Goal: Transaction & Acquisition: Book appointment/travel/reservation

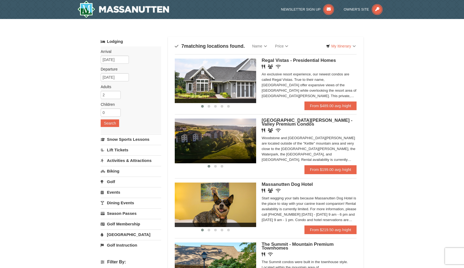
click at [120, 9] on img at bounding box center [123, 9] width 92 height 17
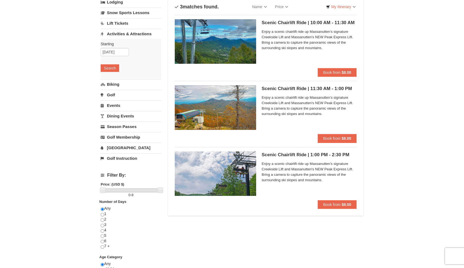
scroll to position [39, 0]
click at [340, 204] on span "Book from" at bounding box center [331, 204] width 17 height 4
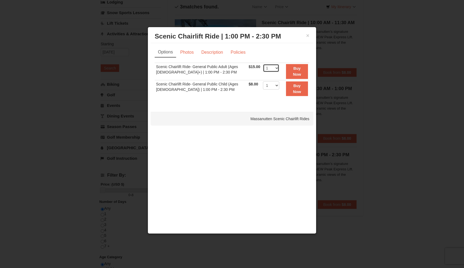
select select "8"
select select "2"
click at [293, 74] on button "Buy Now" at bounding box center [297, 71] width 22 height 15
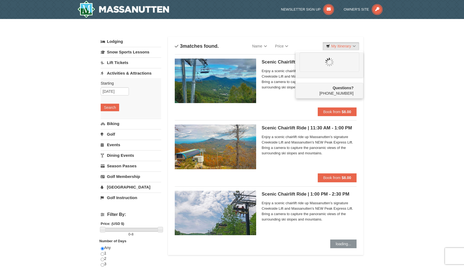
scroll to position [0, 0]
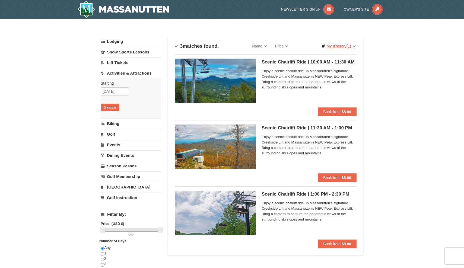
click at [343, 44] on link "My Itinerary (1)" at bounding box center [338, 46] width 41 height 8
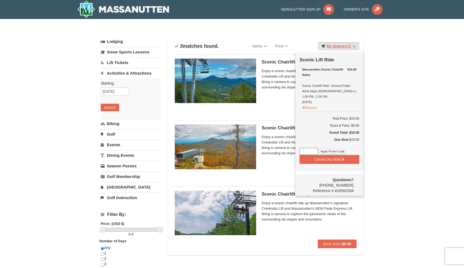
click at [356, 45] on link "My Itinerary (1)" at bounding box center [338, 46] width 41 height 8
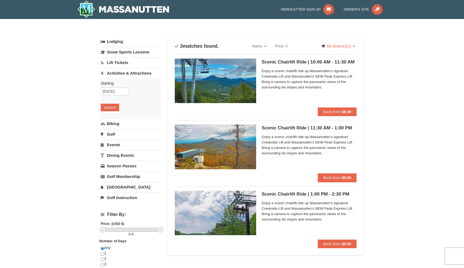
click at [155, 11] on img at bounding box center [123, 9] width 92 height 17
